Goal: Task Accomplishment & Management: Manage account settings

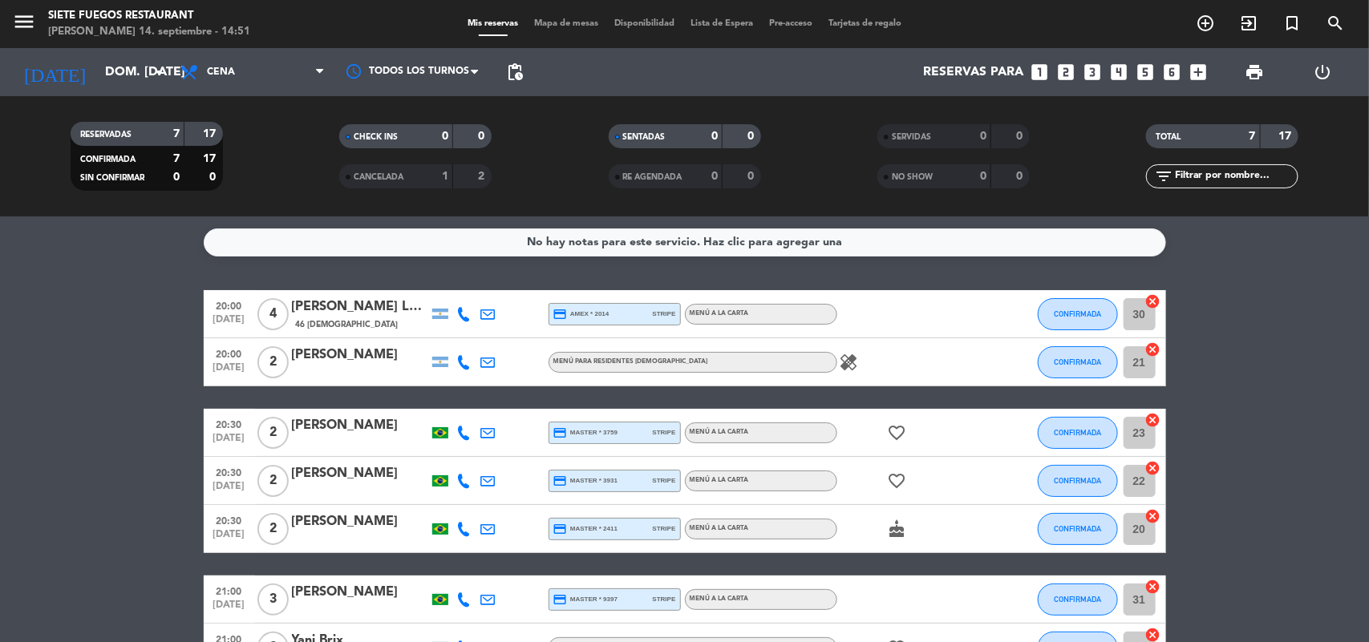
click at [418, 443] on div at bounding box center [360, 443] width 136 height 13
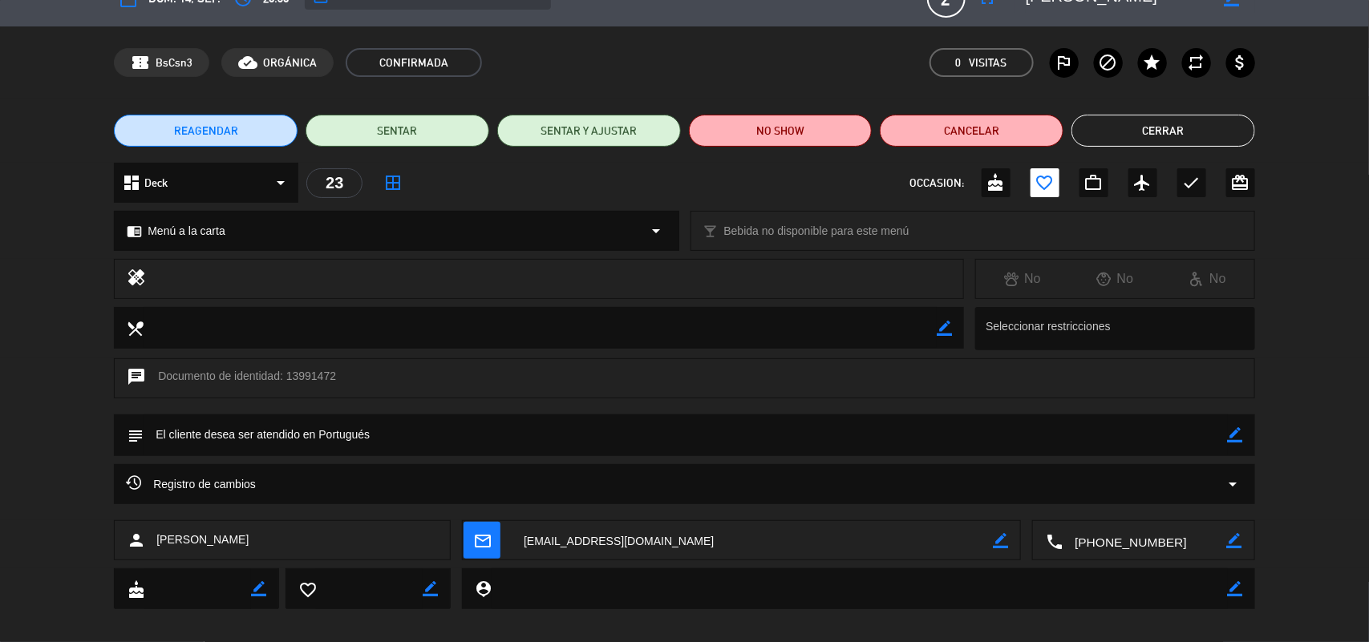
scroll to position [44, 0]
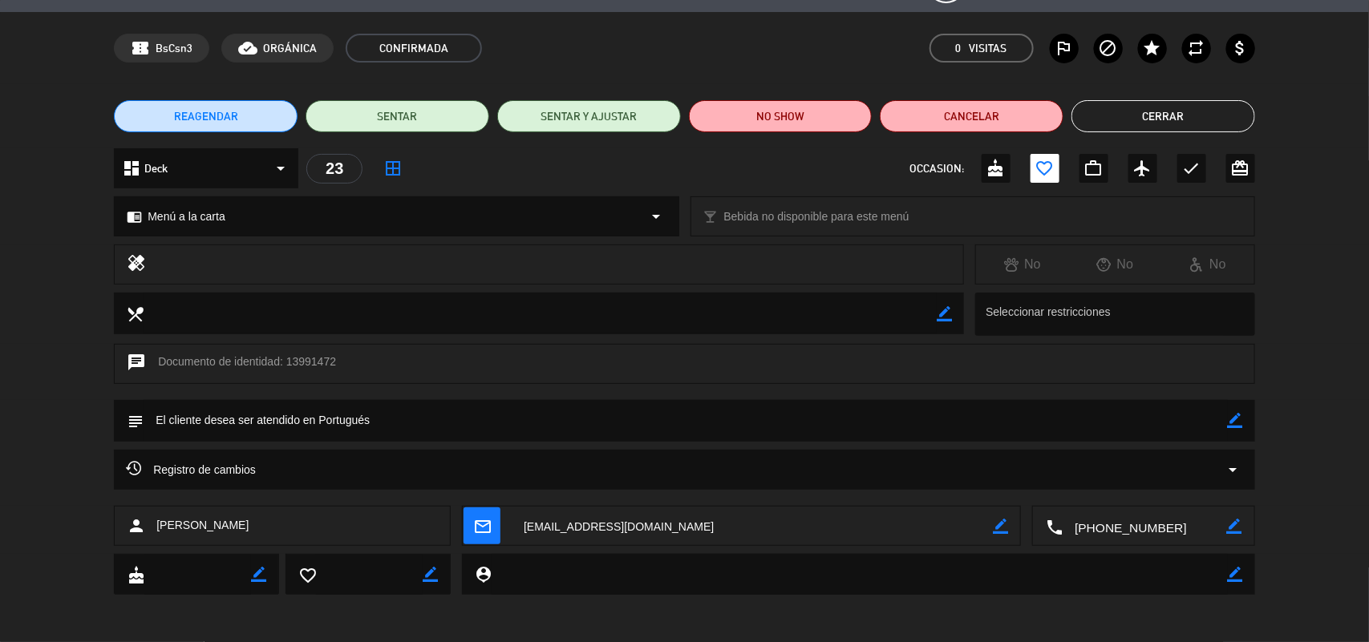
click at [948, 313] on icon "border_color" at bounding box center [944, 313] width 15 height 15
click at [800, 313] on textarea at bounding box center [540, 313] width 793 height 41
click at [957, 317] on div "local_dining" at bounding box center [539, 314] width 850 height 42
click at [947, 310] on icon at bounding box center [944, 313] width 15 height 15
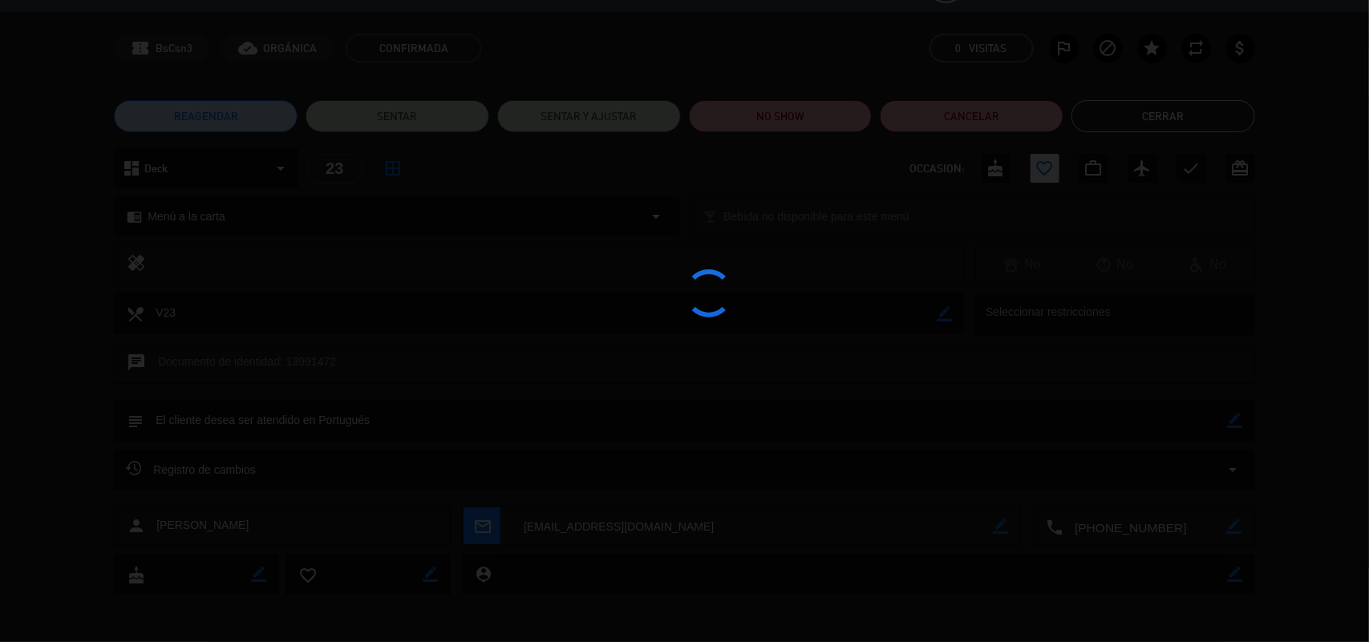
type textarea "V23"
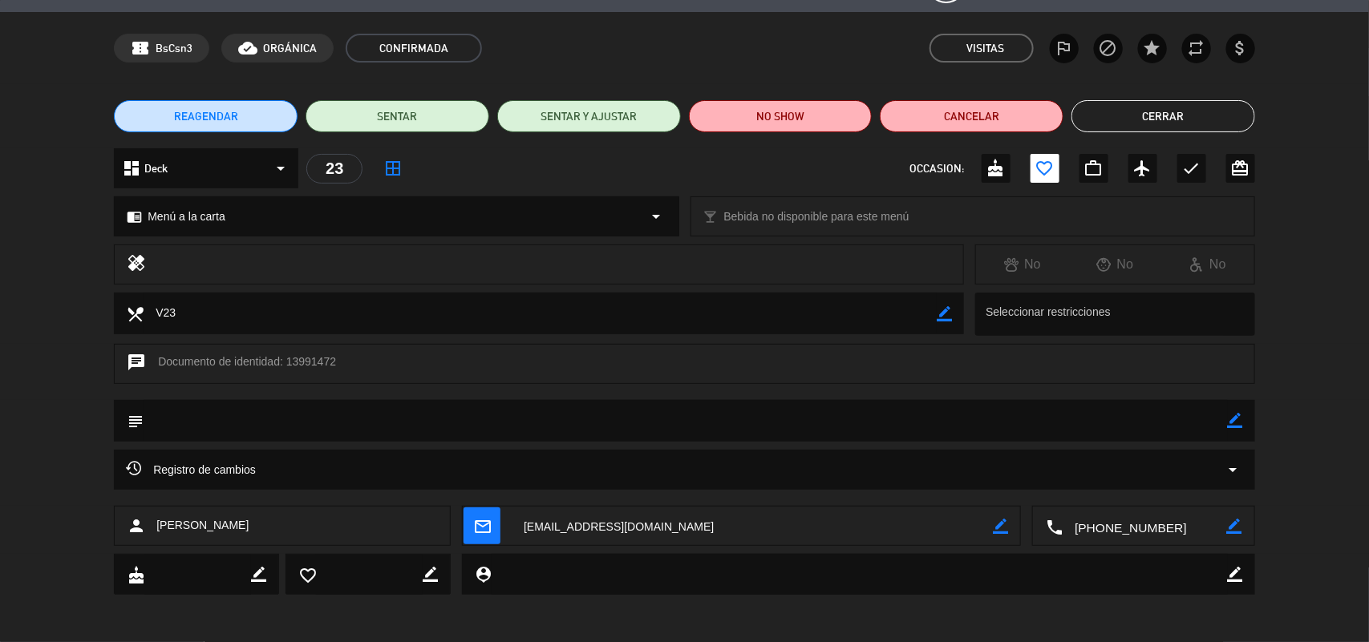
click at [1148, 110] on button "Cerrar" at bounding box center [1163, 116] width 184 height 32
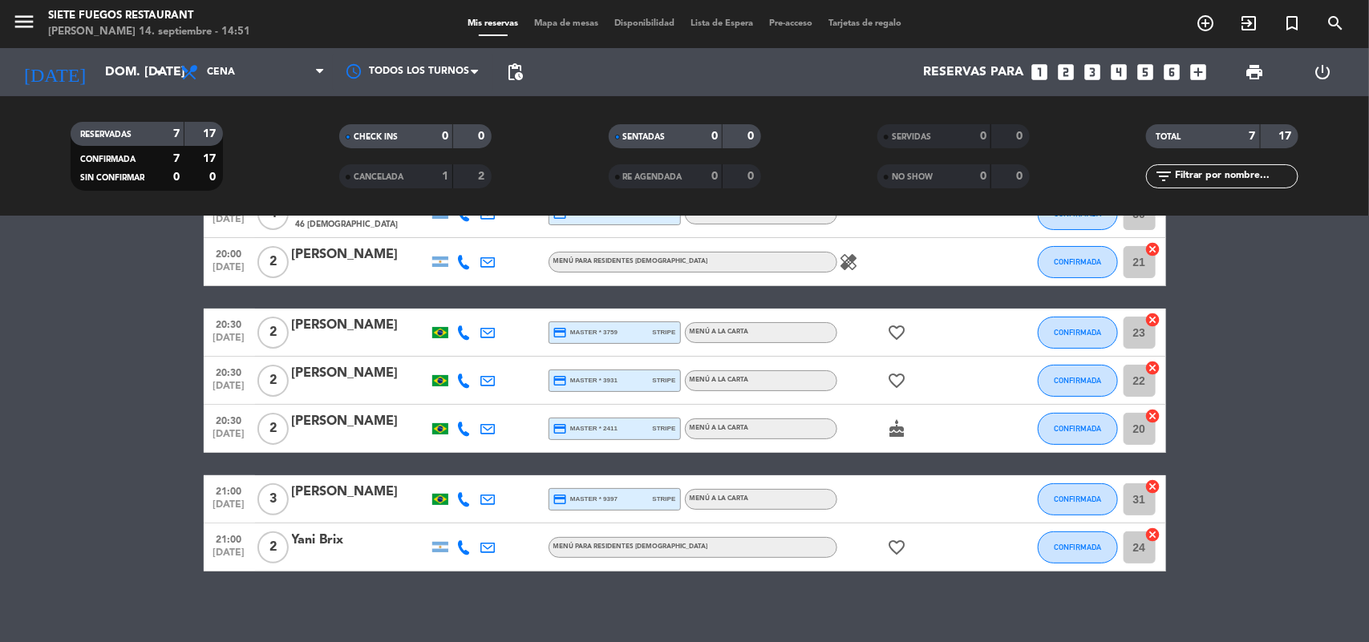
scroll to position [0, 0]
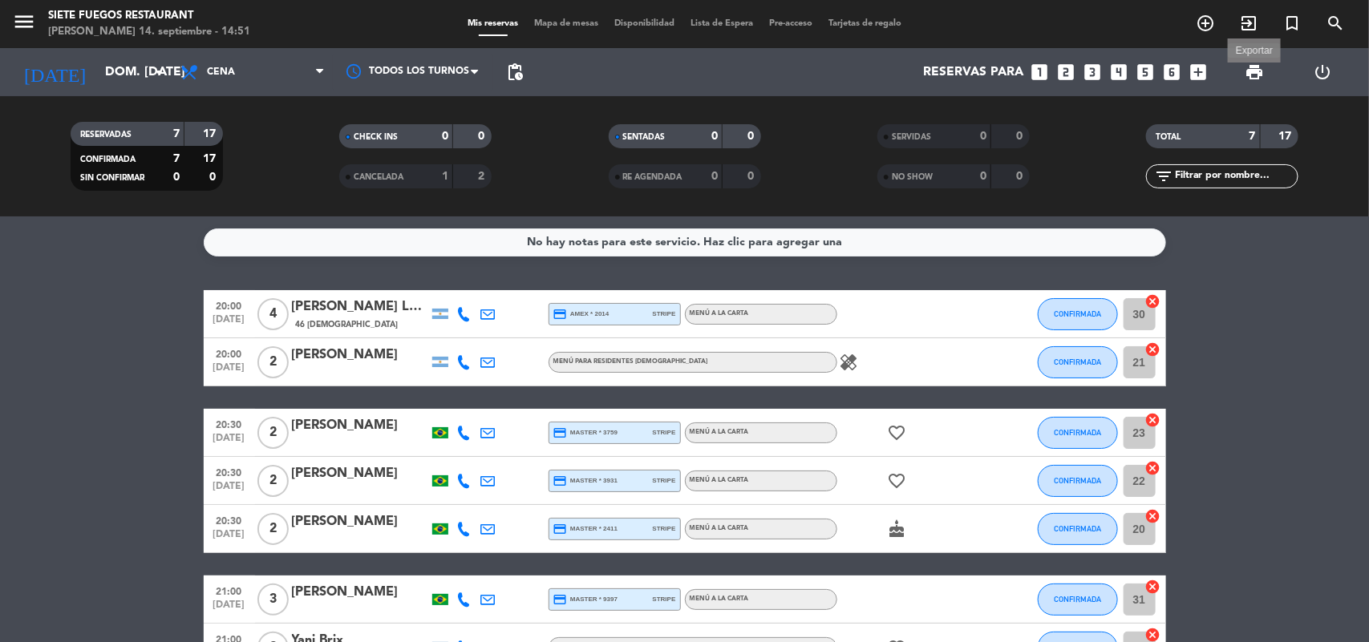
click at [1251, 69] on span "print" at bounding box center [1254, 72] width 19 height 19
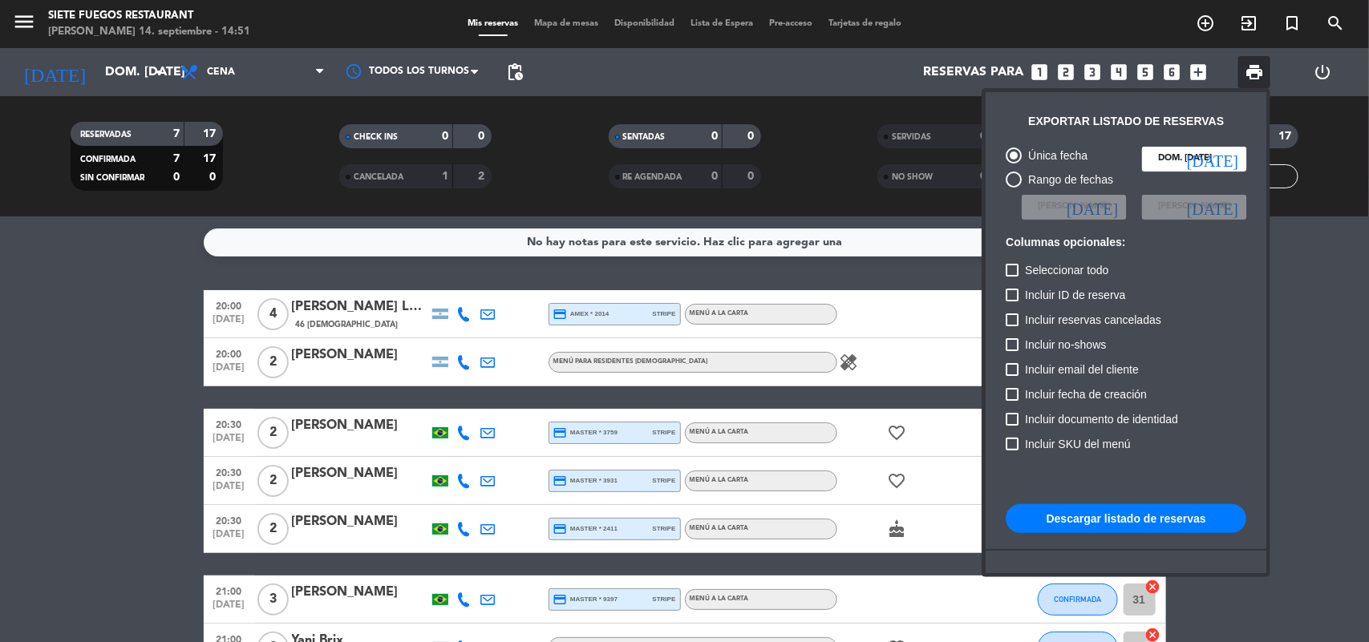
click at [854, 358] on div at bounding box center [684, 321] width 1369 height 642
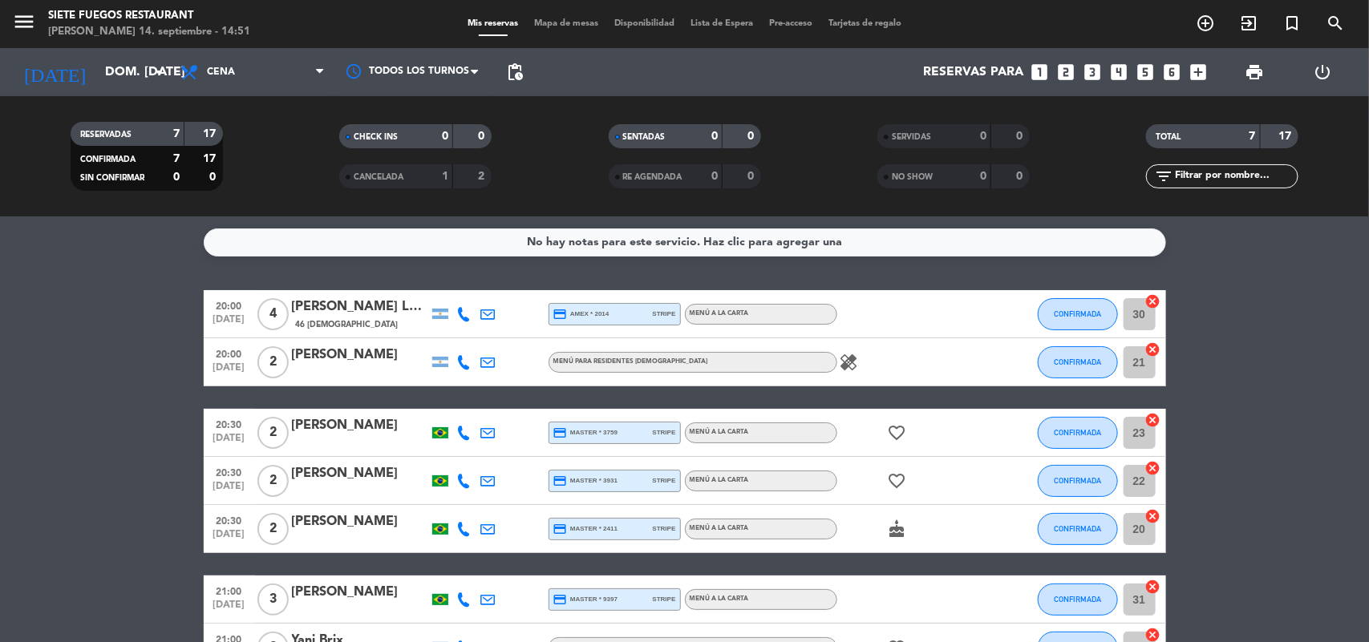
click at [851, 358] on icon "healing" at bounding box center [849, 362] width 19 height 19
click at [897, 430] on icon "favorite_border" at bounding box center [897, 432] width 19 height 19
click at [894, 480] on icon "favorite_border" at bounding box center [897, 481] width 19 height 19
click at [892, 530] on icon "cake" at bounding box center [897, 529] width 19 height 19
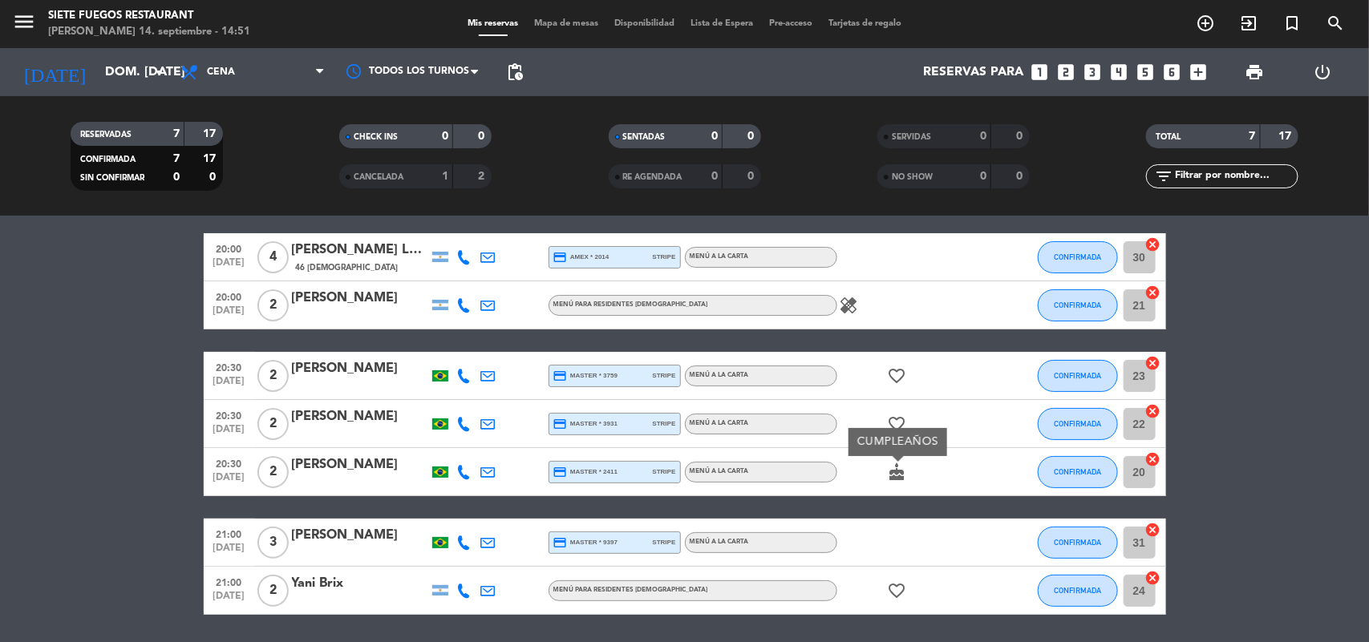
scroll to position [109, 0]
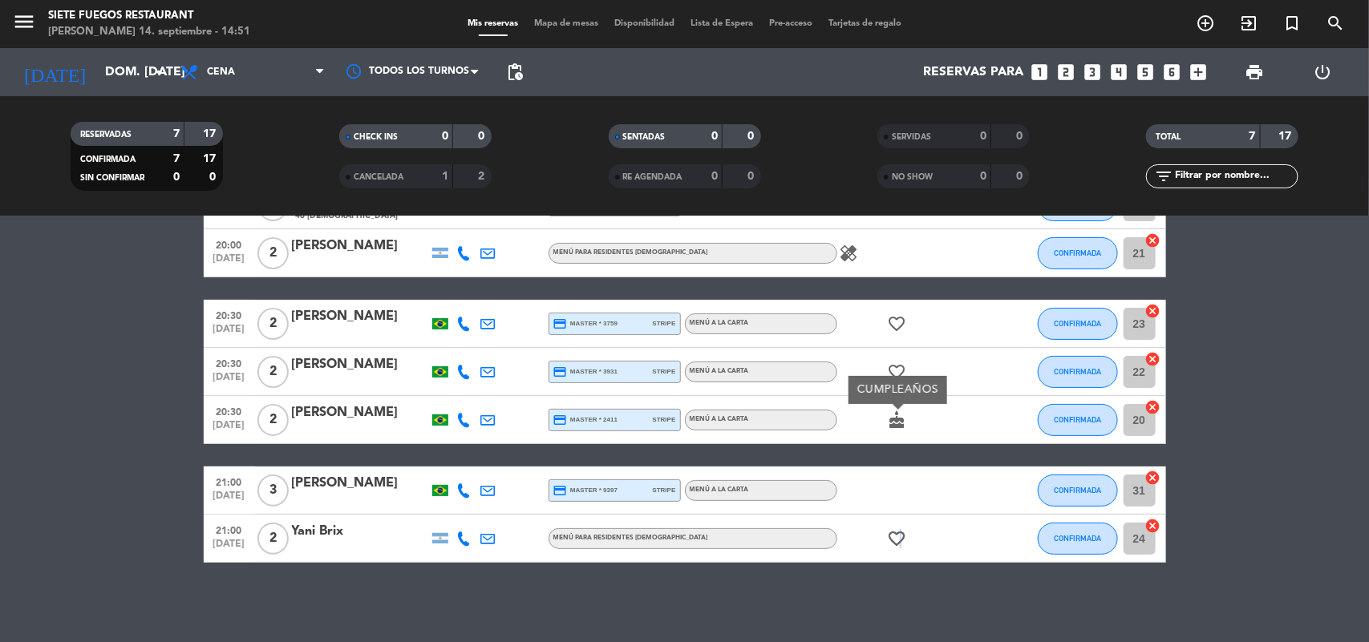
click at [900, 545] on icon "favorite_border" at bounding box center [897, 538] width 19 height 19
click at [940, 471] on div at bounding box center [909, 490] width 144 height 47
click at [1253, 69] on span "print" at bounding box center [1254, 72] width 19 height 19
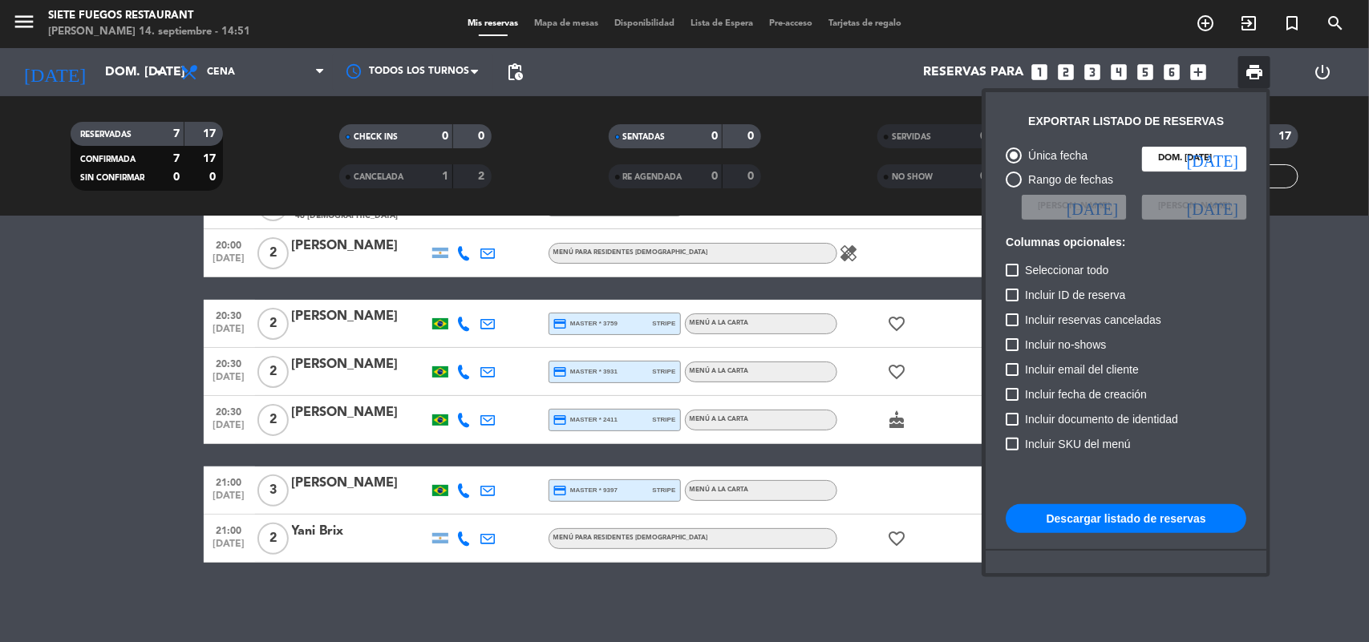
click at [1140, 526] on button "Descargar listado de reservas" at bounding box center [1126, 518] width 241 height 29
click at [1101, 523] on button "Descargar listado de reservas" at bounding box center [1126, 518] width 241 height 29
